Goal: Find specific page/section

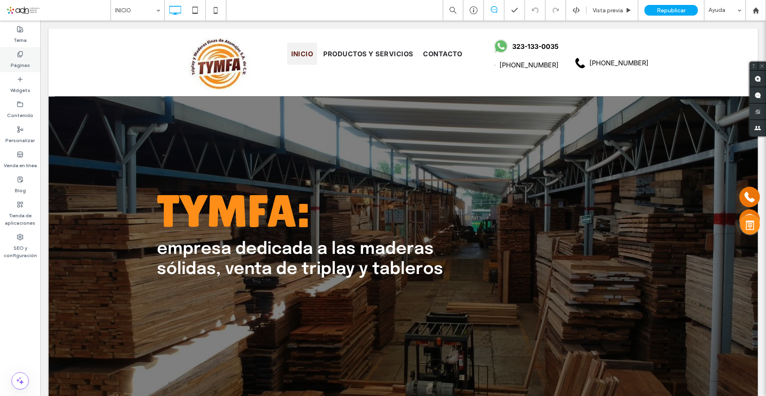
click at [22, 63] on label "Páginas" at bounding box center [20, 64] width 19 height 12
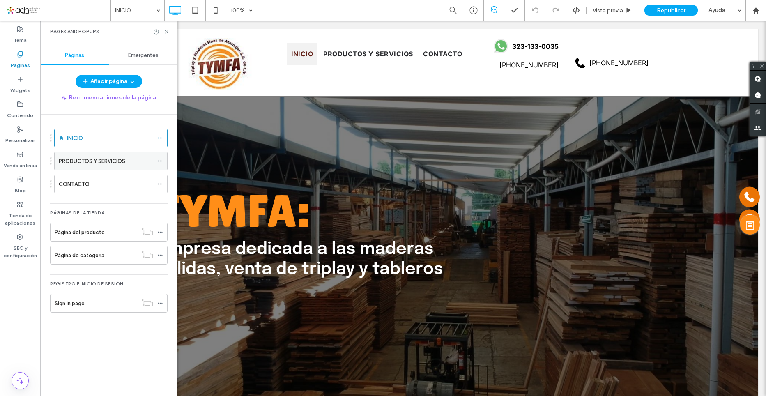
click at [88, 157] on label "PRODUCTOS Y SERVICIOS" at bounding box center [92, 161] width 67 height 14
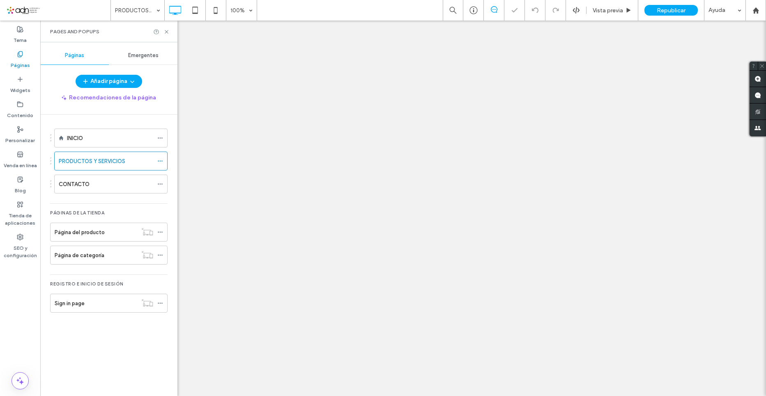
click at [165, 32] on icon at bounding box center [167, 32] width 6 height 6
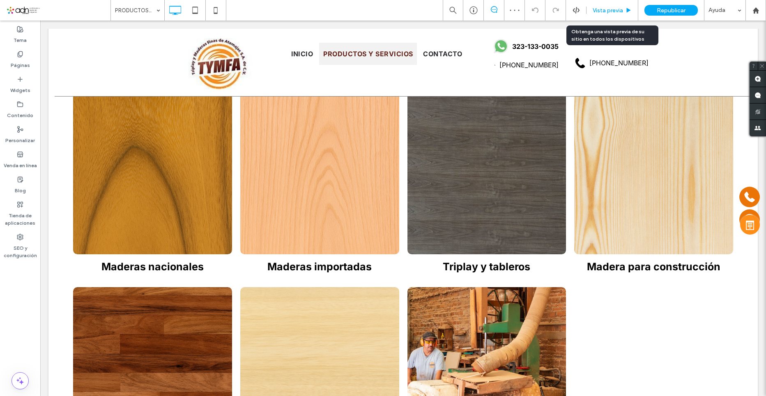
click at [596, 9] on span "Vista previa" at bounding box center [608, 10] width 30 height 7
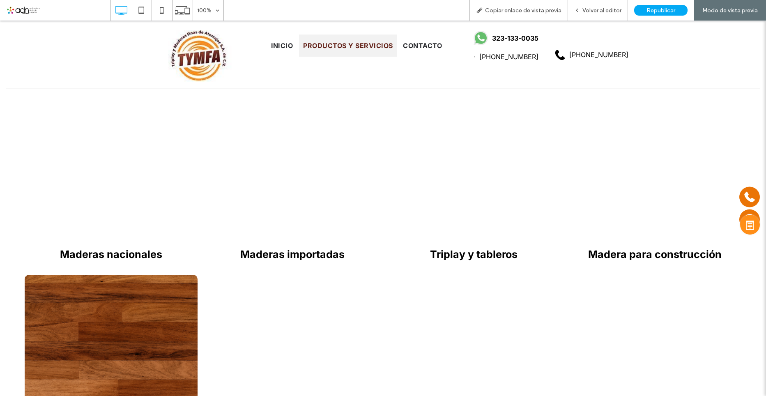
scroll to position [205, 0]
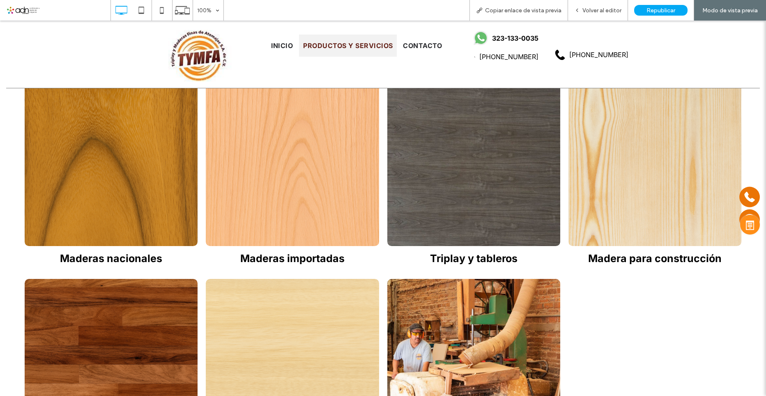
click at [347, 169] on link at bounding box center [293, 164] width 184 height 174
click at [321, 150] on div at bounding box center [383, 198] width 766 height 396
click at [591, 15] on div at bounding box center [383, 198] width 766 height 396
click at [333, 148] on div at bounding box center [383, 198] width 766 height 396
click at [357, 120] on div at bounding box center [383, 198] width 766 height 396
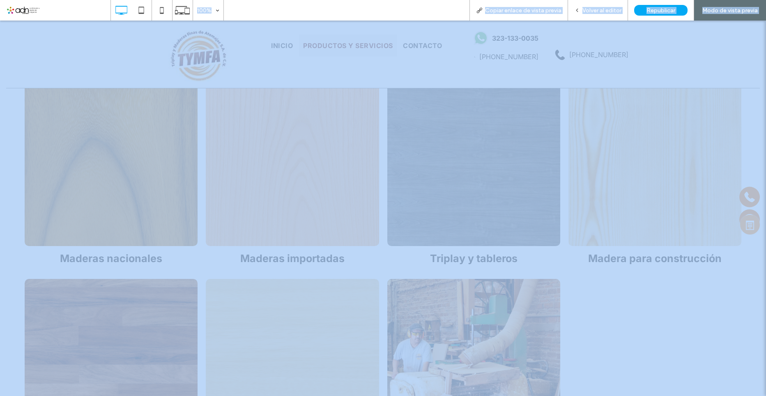
click at [357, 120] on div at bounding box center [383, 198] width 766 height 396
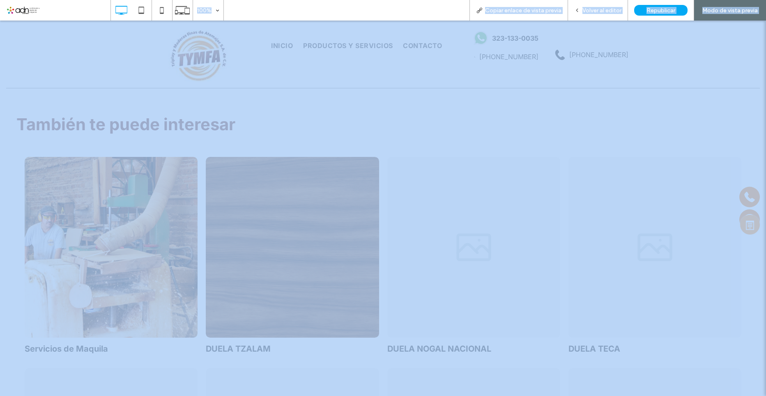
scroll to position [452, 0]
click at [460, 249] on link at bounding box center [474, 247] width 184 height 191
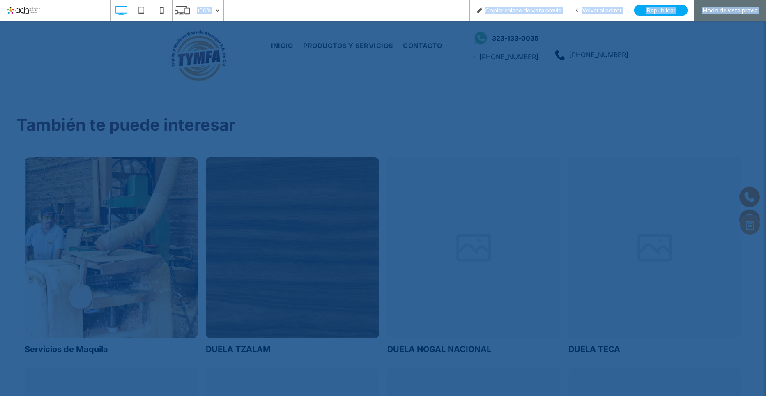
click at [492, 234] on div at bounding box center [383, 198] width 766 height 396
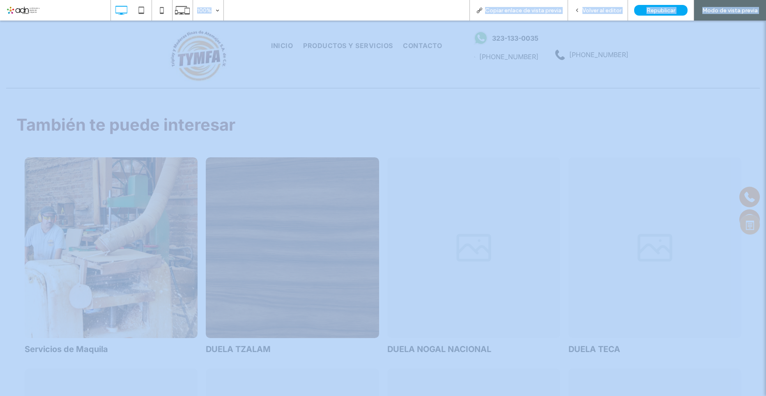
click at [492, 234] on div at bounding box center [383, 198] width 766 height 396
click at [586, 13] on div at bounding box center [383, 198] width 766 height 396
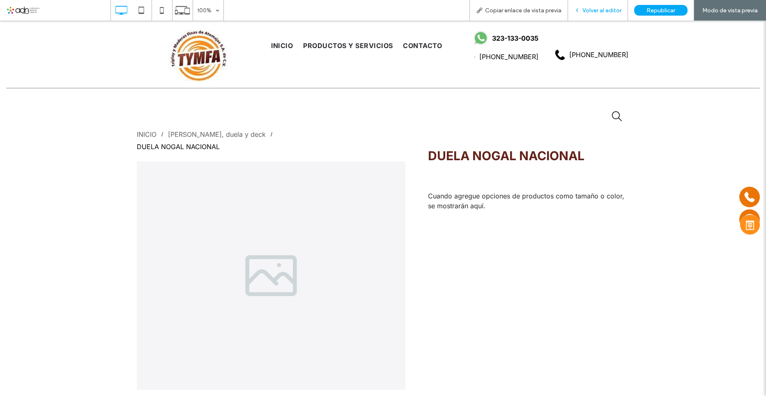
click at [593, 9] on span "Volver al editor" at bounding box center [602, 10] width 39 height 7
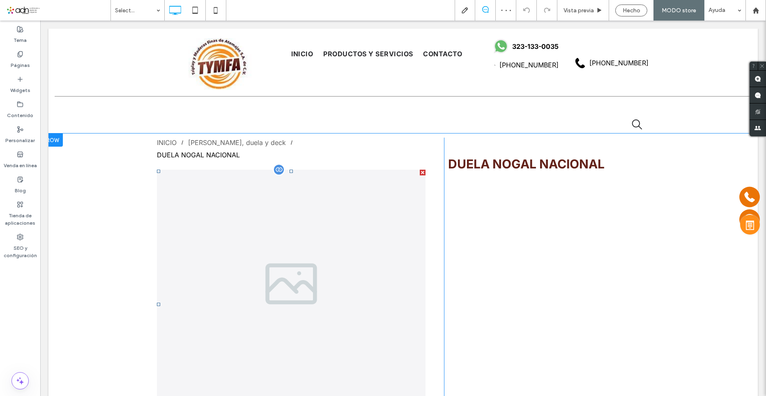
click at [334, 222] on div at bounding box center [291, 284] width 269 height 228
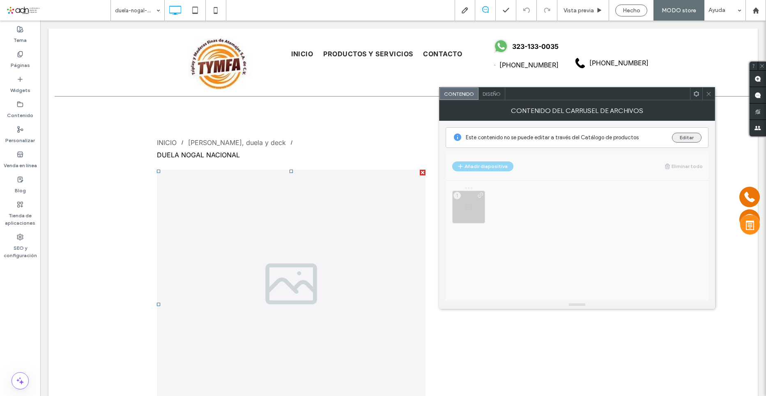
click at [681, 134] on button "Editar" at bounding box center [687, 138] width 30 height 10
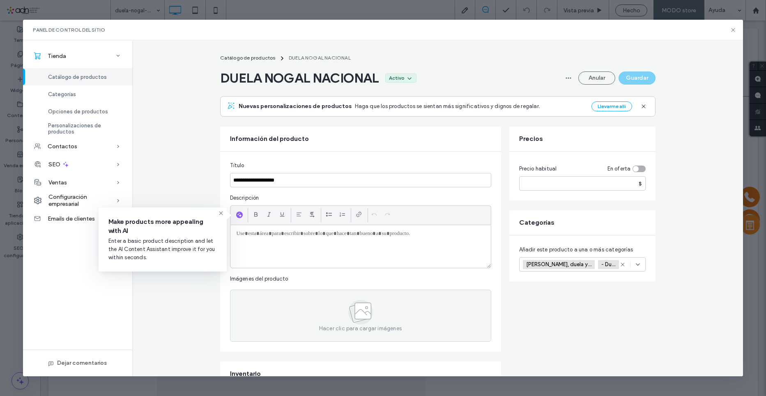
click at [220, 212] on icon at bounding box center [221, 213] width 7 height 7
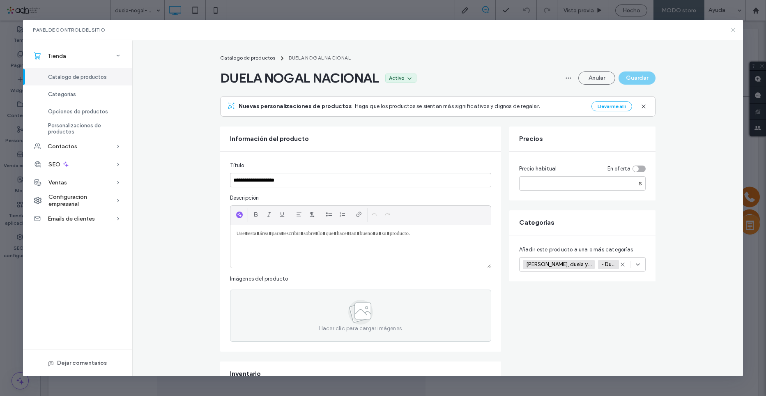
click at [736, 32] on icon at bounding box center [733, 30] width 7 height 7
